Goal: Communication & Community: Answer question/provide support

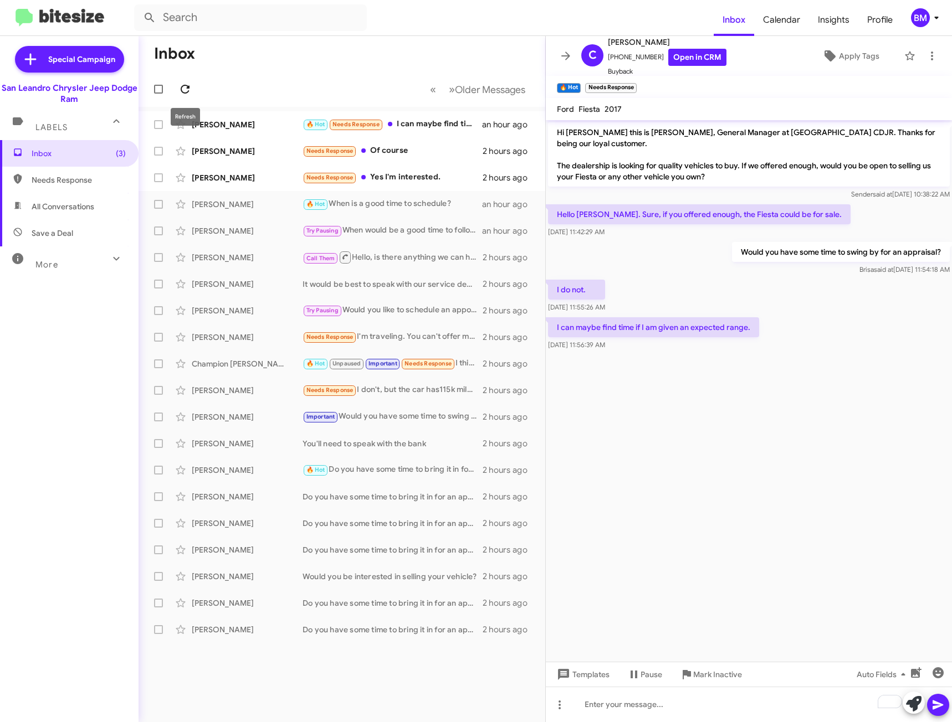
click at [182, 92] on icon at bounding box center [184, 89] width 13 height 13
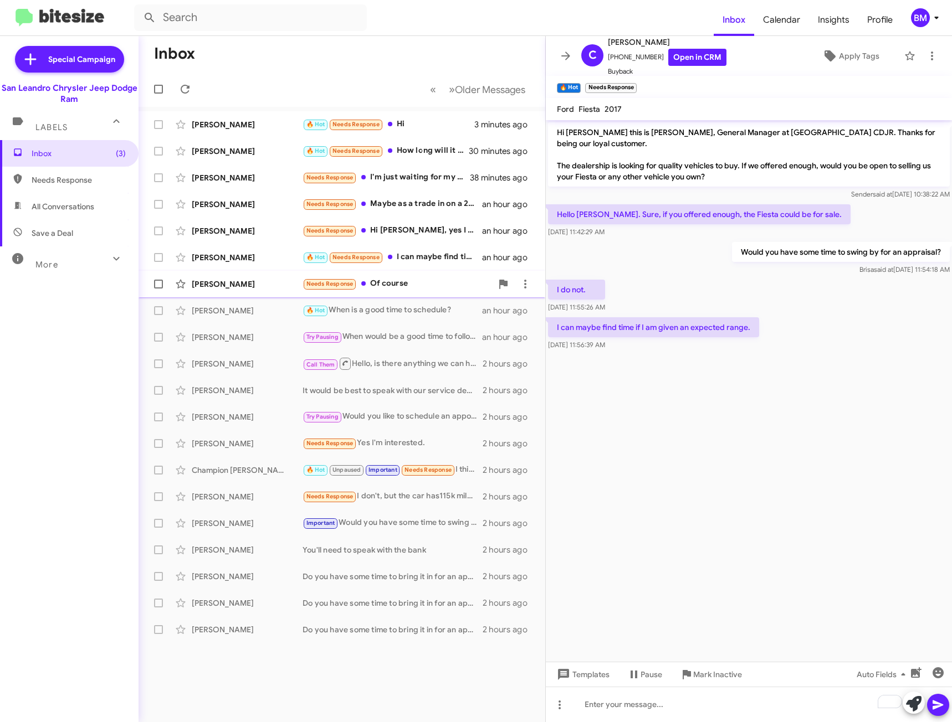
click at [404, 285] on div "Needs Response Of course" at bounding box center [396, 284] width 189 height 13
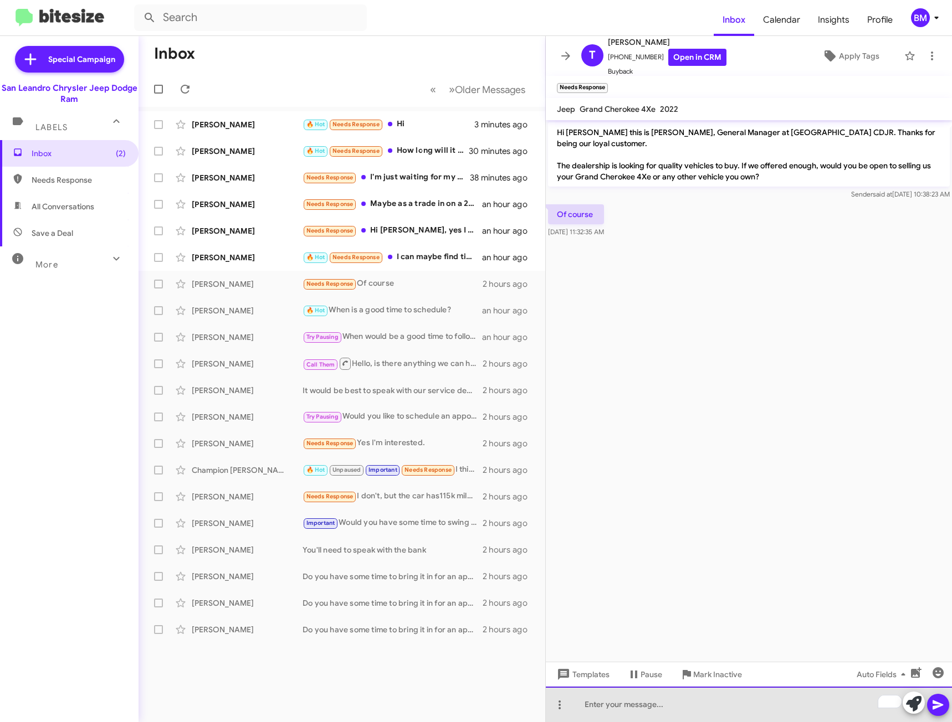
click at [735, 703] on div "To enrich screen reader interactions, please activate Accessibility in Grammarl…" at bounding box center [749, 704] width 406 height 35
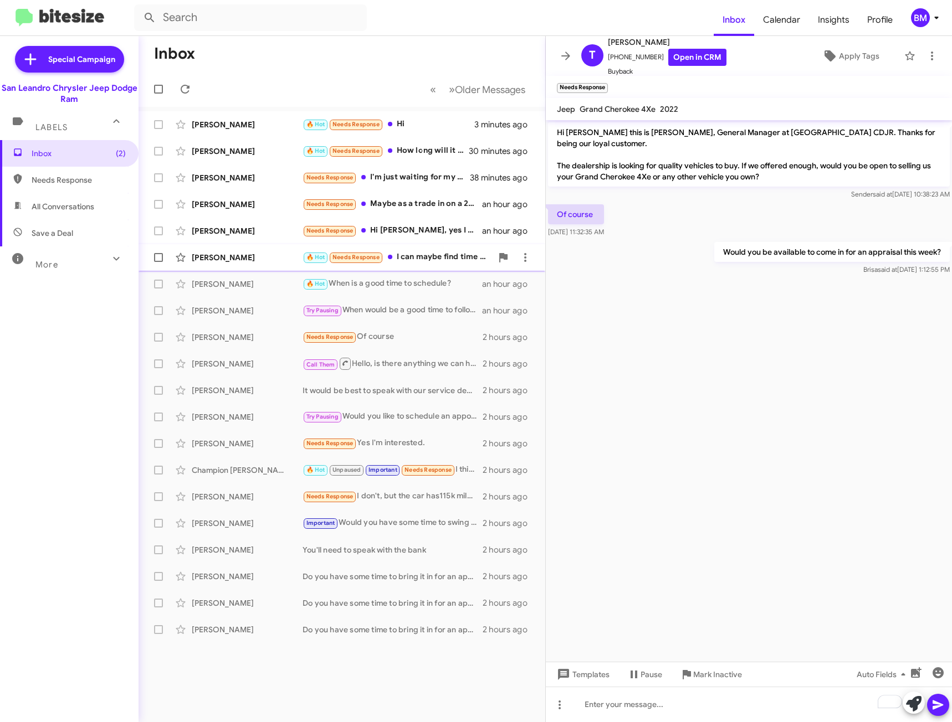
click at [461, 260] on div "🔥 Hot Needs Response I can maybe find time if I am given an expected range." at bounding box center [396, 257] width 189 height 13
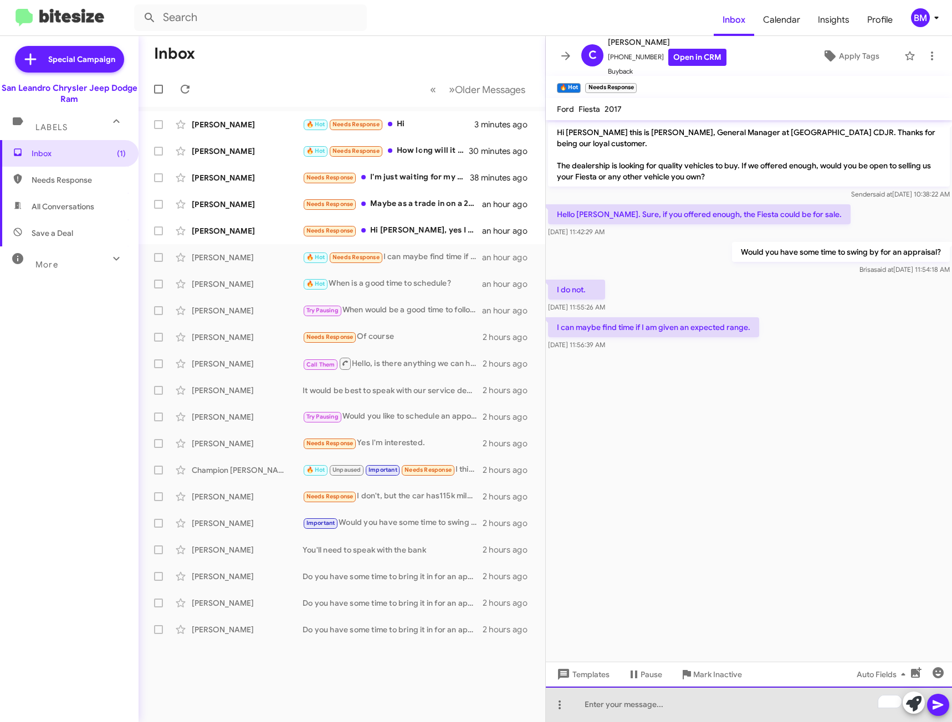
click at [649, 702] on div "To enrich screen reader interactions, please activate Accessibility in Grammarl…" at bounding box center [749, 704] width 406 height 35
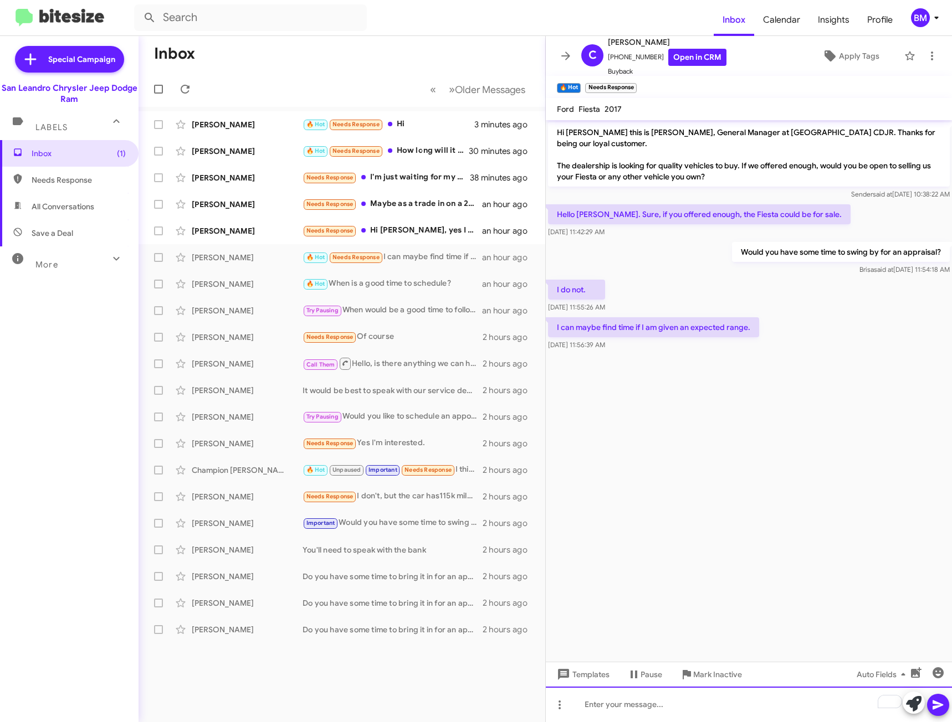
click at [600, 701] on div "To enrich screen reader interactions, please activate Accessibility in Grammarl…" at bounding box center [749, 704] width 406 height 35
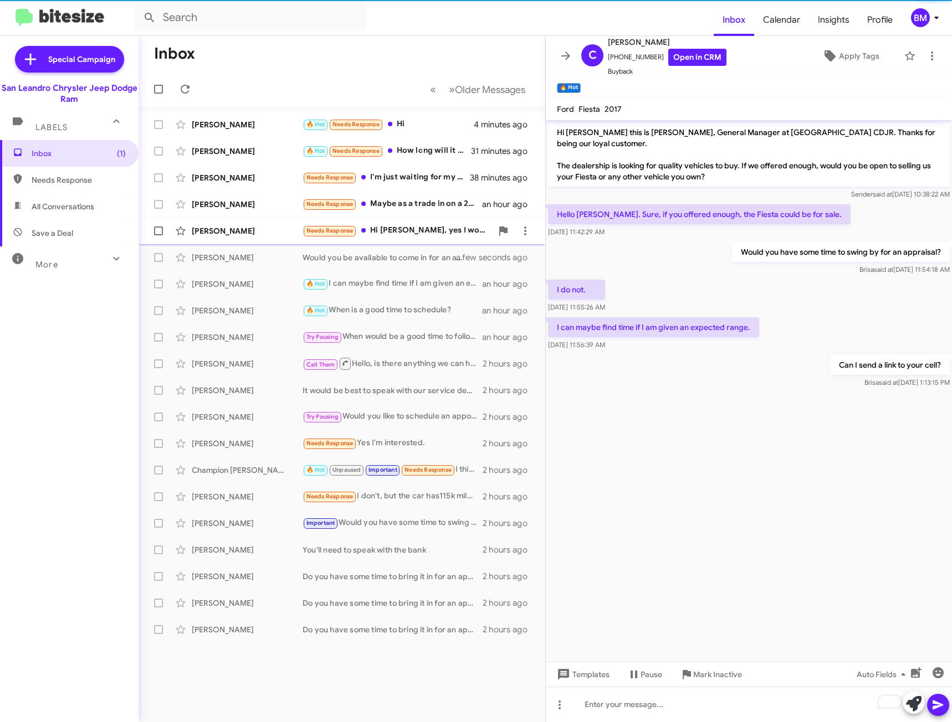
click at [391, 234] on div "Needs Response Hi [PERSON_NAME], yes I would." at bounding box center [396, 230] width 189 height 13
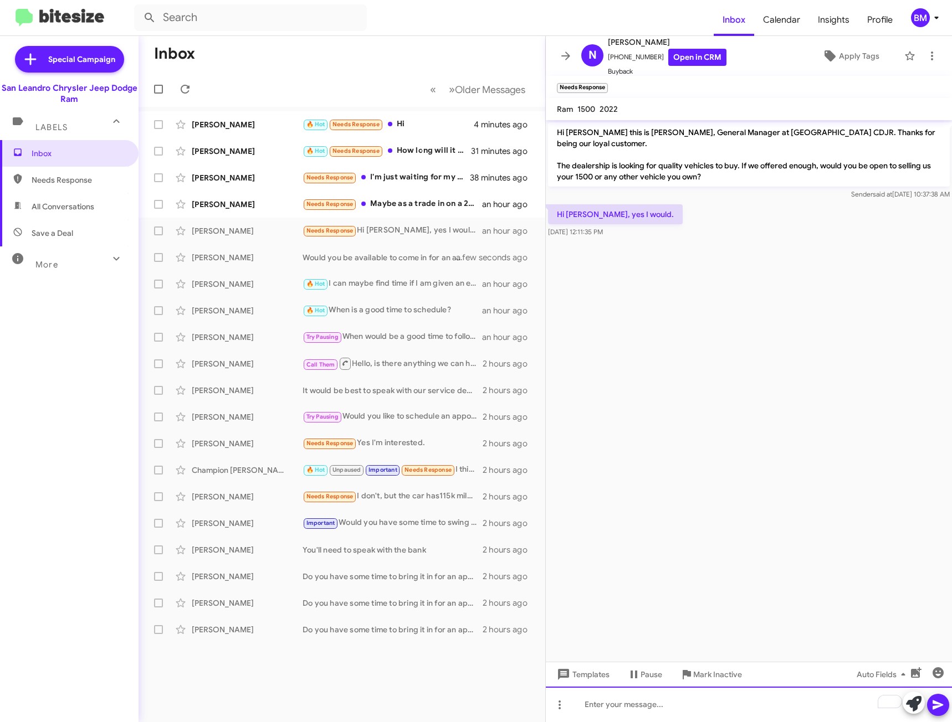
click at [629, 707] on div "To enrich screen reader interactions, please activate Accessibility in Grammarl…" at bounding box center [749, 704] width 406 height 35
click at [937, 702] on icon at bounding box center [937, 705] width 13 height 13
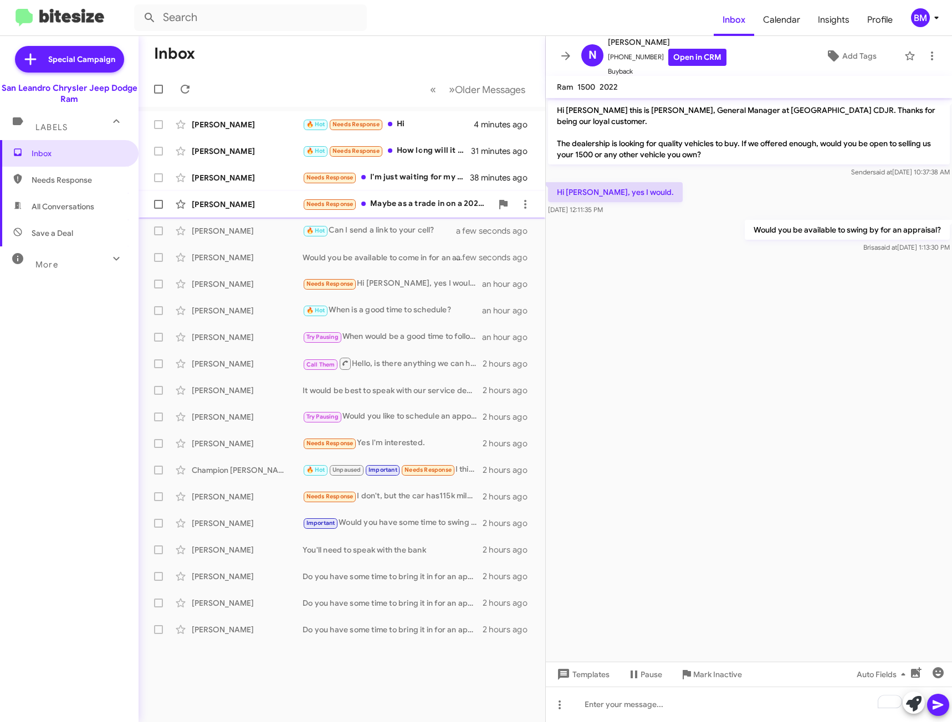
click at [409, 207] on div "Needs Response Maybe as a trade in on a 2026 TRX if they get it right" at bounding box center [396, 204] width 189 height 13
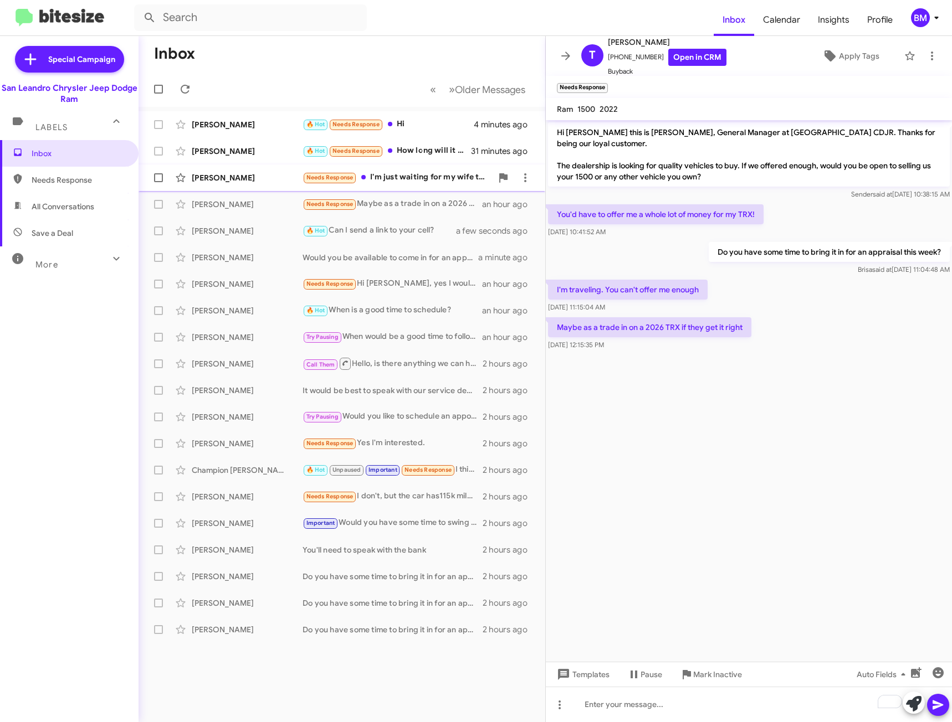
click at [404, 174] on div "Needs Response I'm just waiting for my wife to retire ." at bounding box center [396, 177] width 189 height 13
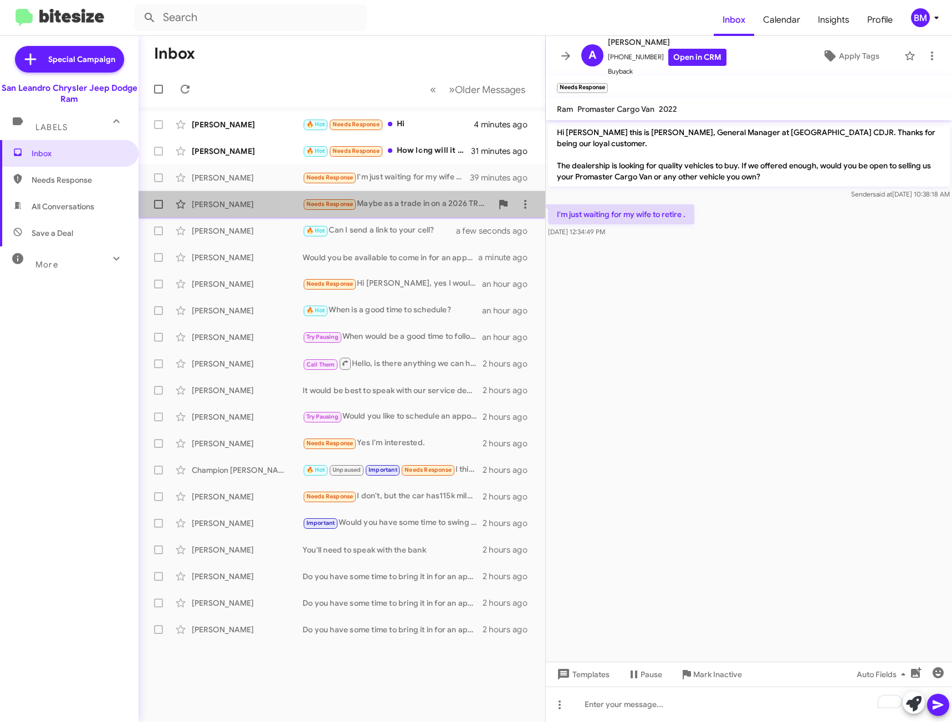
click at [419, 208] on div "Needs Response Maybe as a trade in on a 2026 TRX if they get it right" at bounding box center [396, 204] width 189 height 13
